Goal: Transaction & Acquisition: Book appointment/travel/reservation

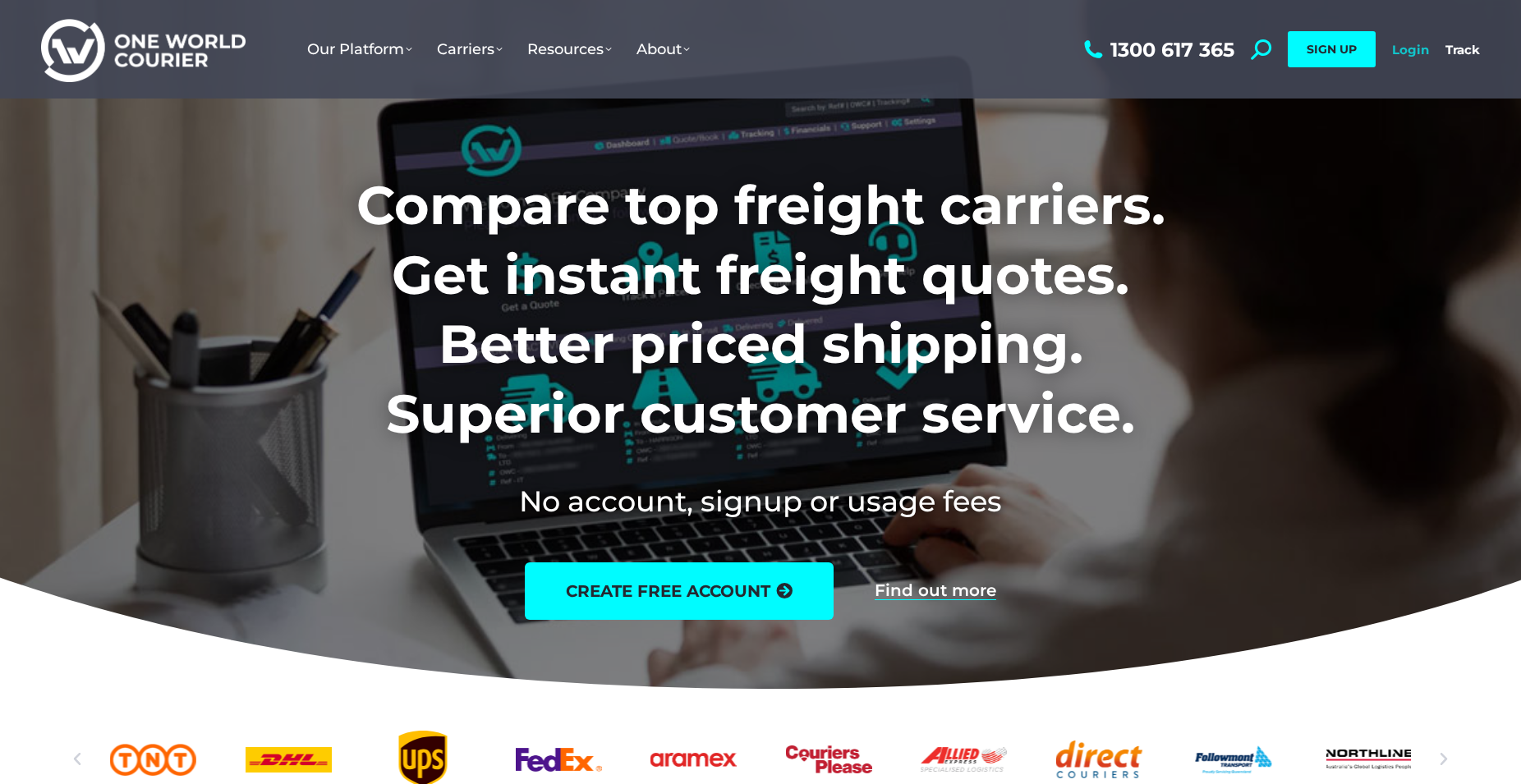
click at [1410, 49] on link "Login" at bounding box center [1410, 50] width 37 height 16
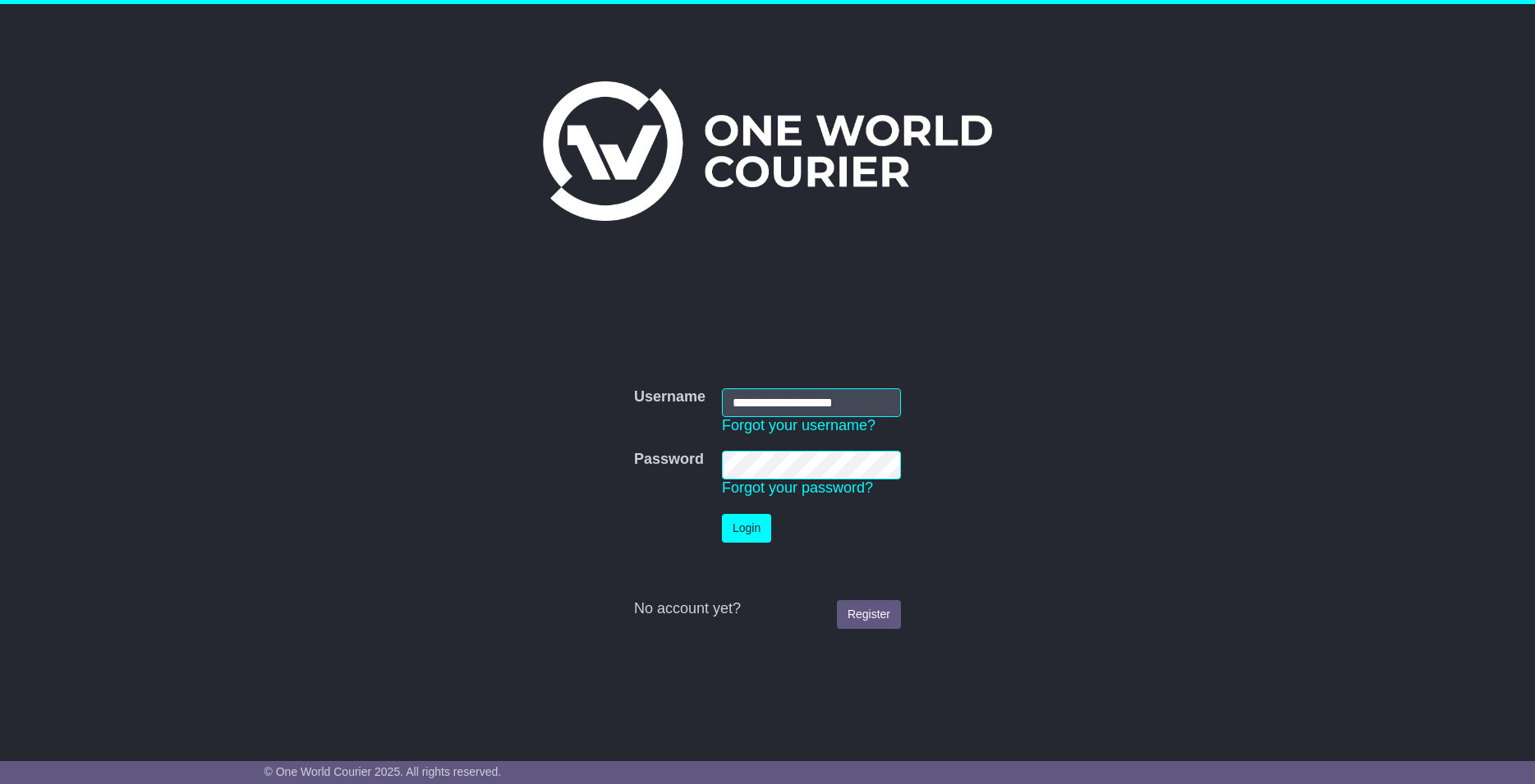
type input "**********"
click at [721, 514] on button "Login" at bounding box center [746, 528] width 49 height 28
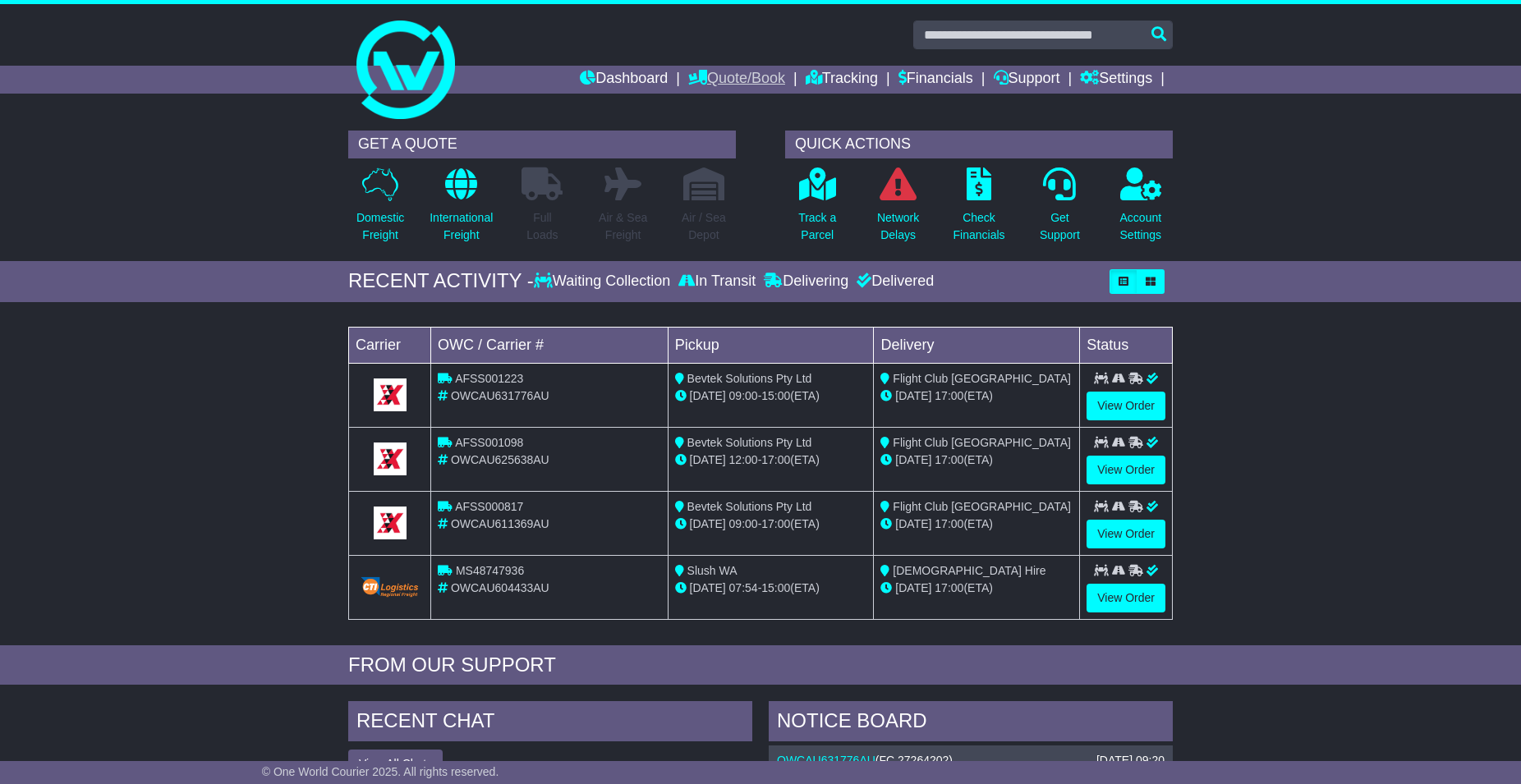
click at [715, 69] on link "Quote/Book" at bounding box center [736, 79] width 97 height 28
click at [717, 107] on link "Domestic" at bounding box center [754, 108] width 130 height 18
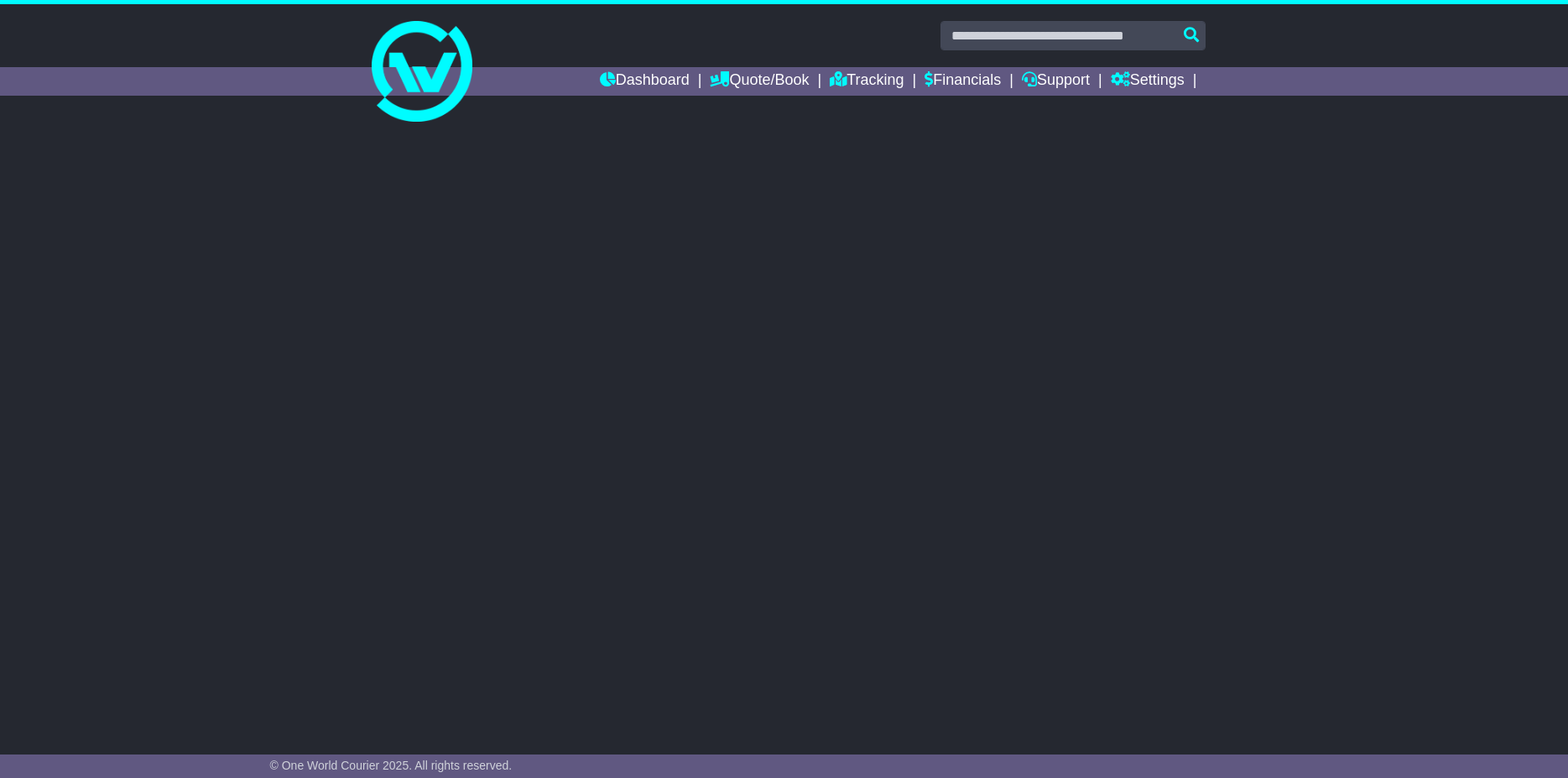
select select
